Goal: Task Accomplishment & Management: Manage account settings

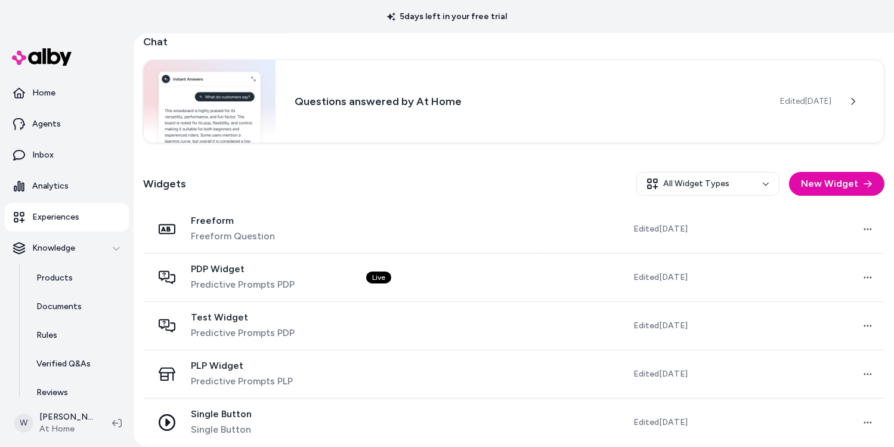
scroll to position [307, 0]
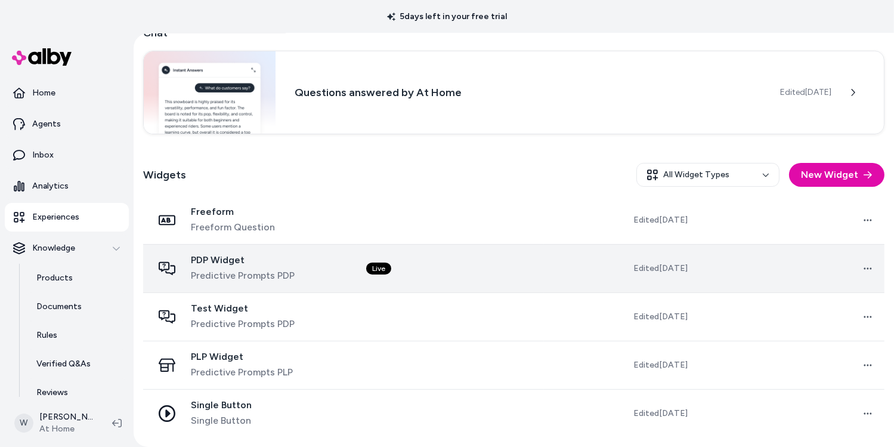
click at [494, 249] on td "Live" at bounding box center [450, 268] width 187 height 48
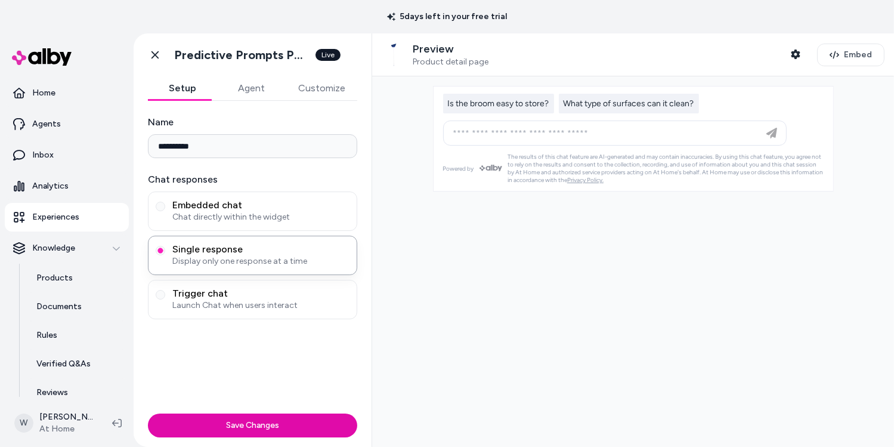
click at [261, 94] on button "Agent" at bounding box center [251, 88] width 69 height 24
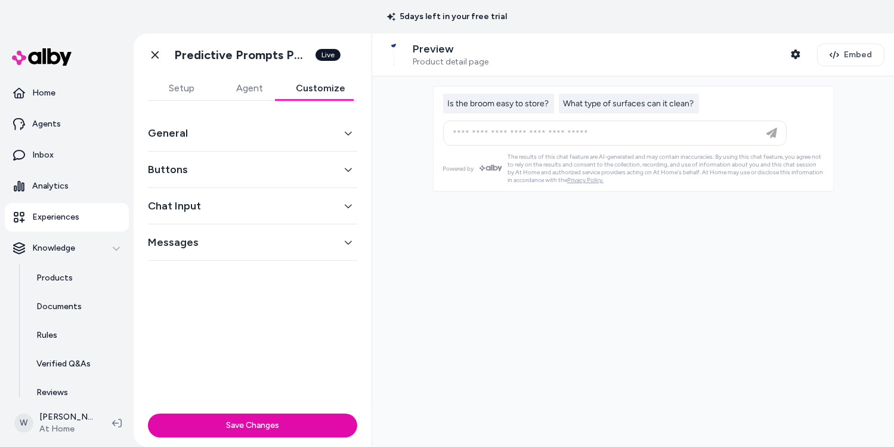
click at [334, 91] on button "Customize" at bounding box center [320, 88] width 73 height 24
click at [356, 251] on button "Messages" at bounding box center [252, 242] width 209 height 17
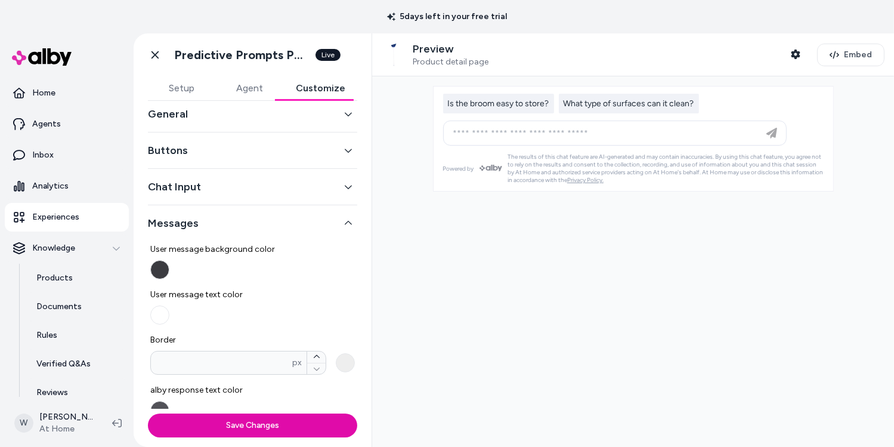
scroll to position [17, 0]
click at [353, 229] on icon "button" at bounding box center [348, 225] width 8 height 8
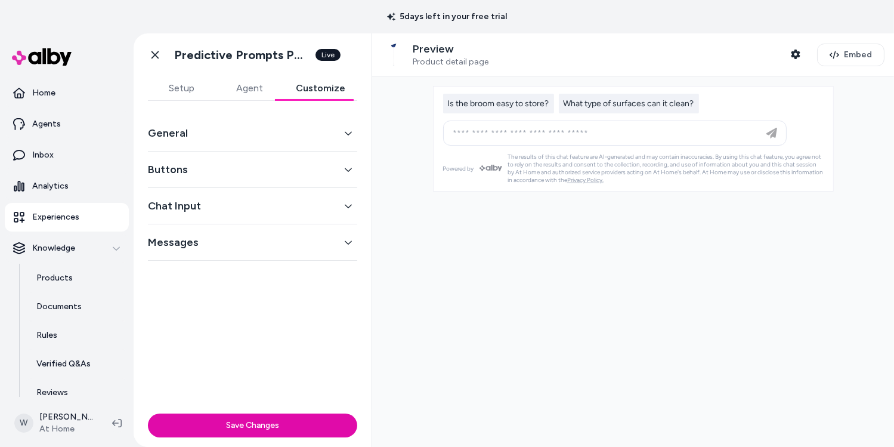
click at [353, 210] on icon "button" at bounding box center [348, 206] width 8 height 8
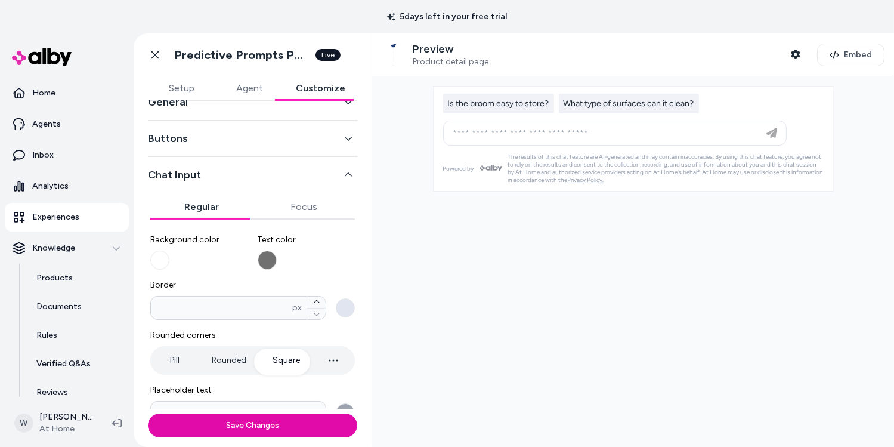
scroll to position [23, 0]
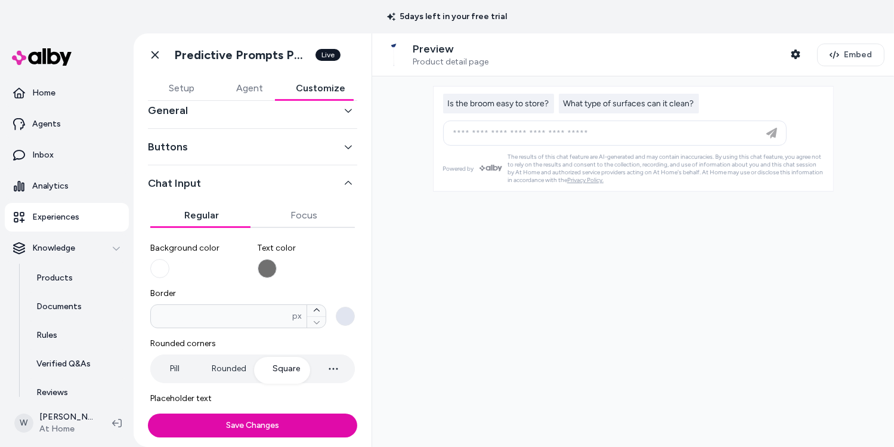
click at [353, 187] on icon "button" at bounding box center [348, 183] width 8 height 8
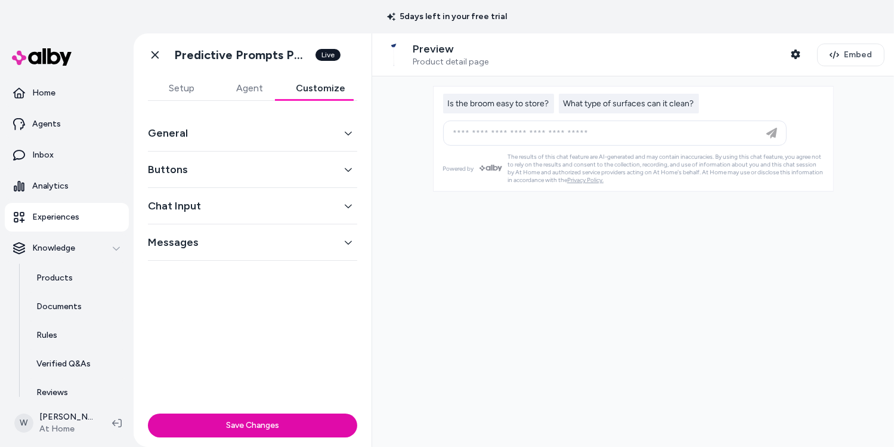
click at [353, 137] on icon "button" at bounding box center [348, 133] width 8 height 8
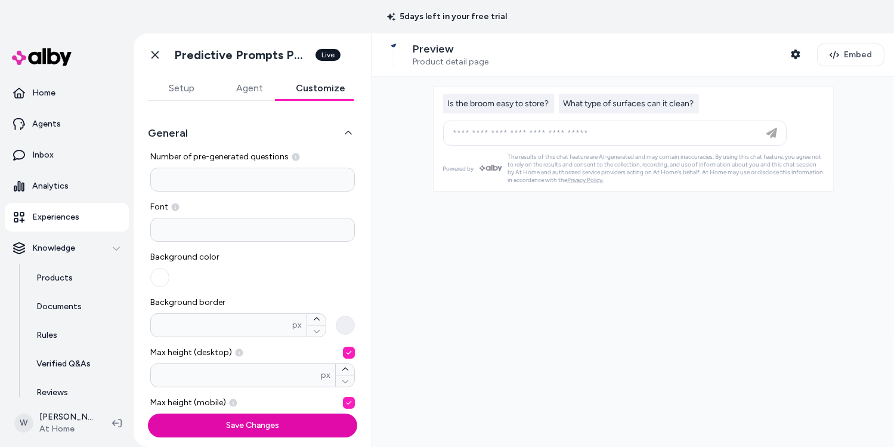
click at [327, 192] on input "*" at bounding box center [252, 180] width 205 height 24
type input "*"
click at [294, 421] on button "Save Changes" at bounding box center [252, 426] width 209 height 24
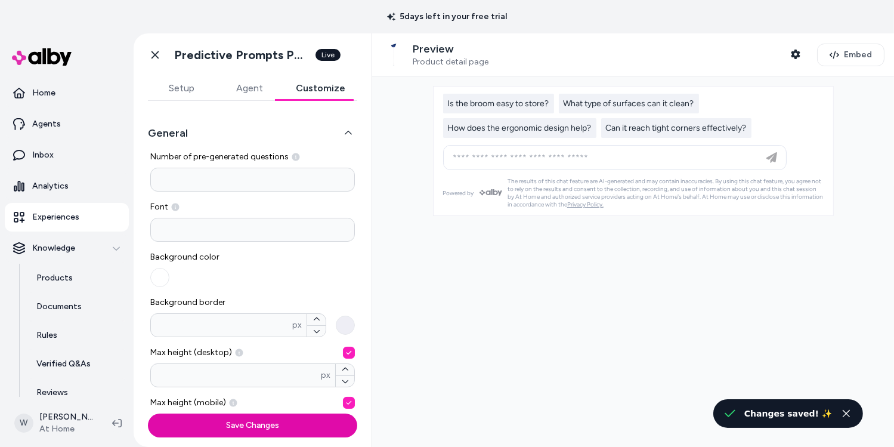
click at [297, 242] on input at bounding box center [252, 230] width 205 height 24
type input "******"
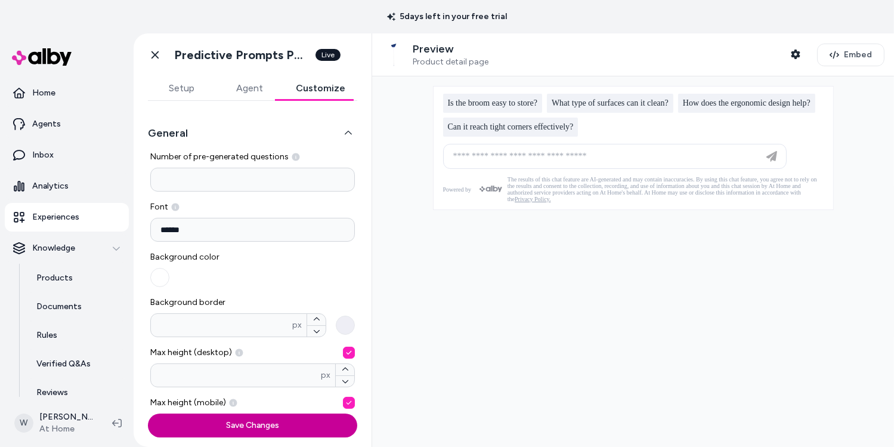
click at [279, 429] on button "Save Changes" at bounding box center [252, 426] width 209 height 24
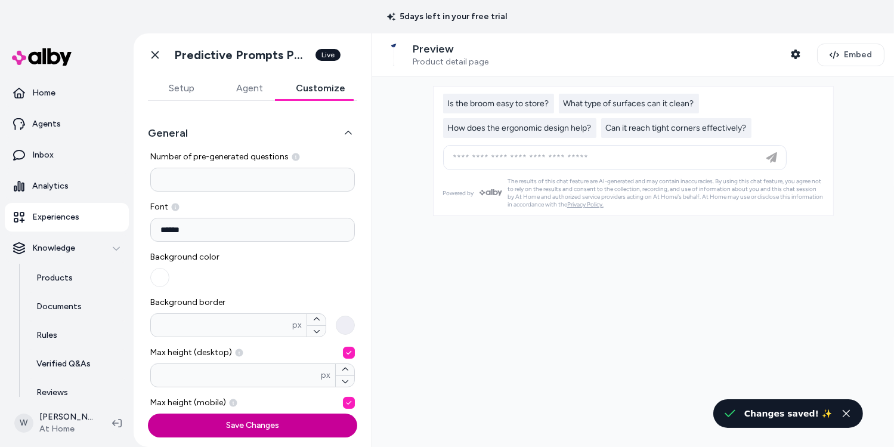
click at [279, 429] on button "Save Changes" at bounding box center [252, 426] width 209 height 24
